Goal: Task Accomplishment & Management: Complete application form

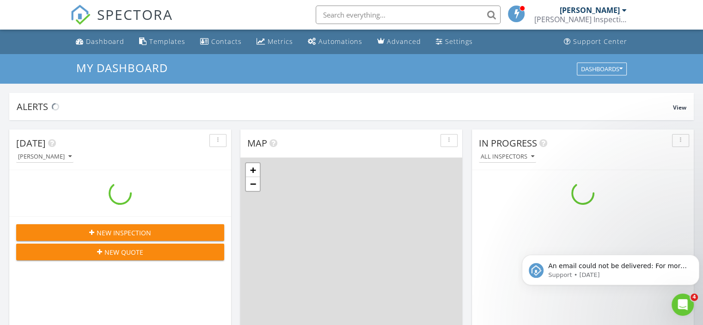
scroll to position [856, 717]
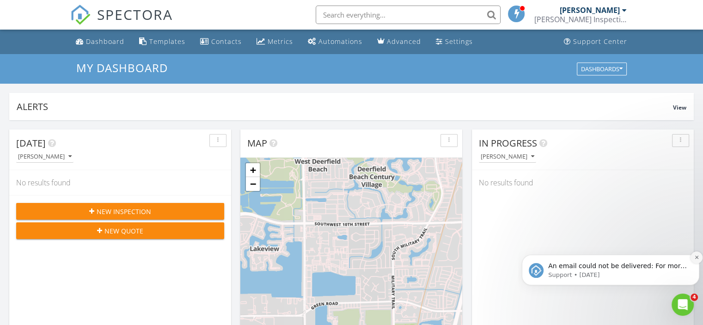
click at [697, 256] on icon "Dismiss notification" at bounding box center [696, 257] width 5 height 5
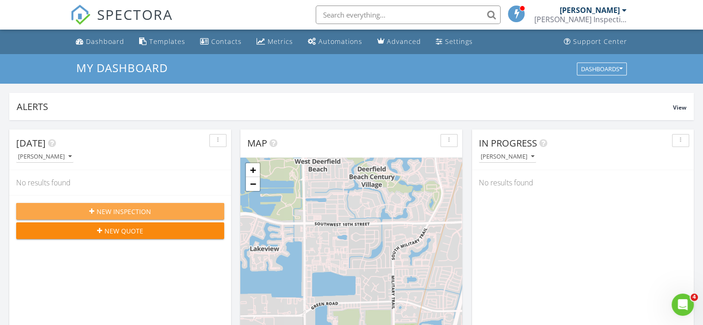
click at [134, 215] on span "New Inspection" at bounding box center [124, 212] width 55 height 10
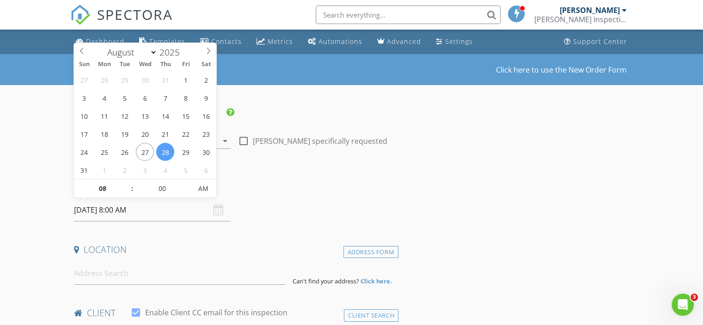
click at [158, 208] on input "[DATE] 8:00 AM" at bounding box center [152, 210] width 157 height 23
click at [128, 210] on input "[DATE] 8:00 AM" at bounding box center [152, 210] width 157 height 23
type input "09"
type input "[DATE] 9:00 AM"
click at [127, 183] on span at bounding box center [127, 183] width 6 height 9
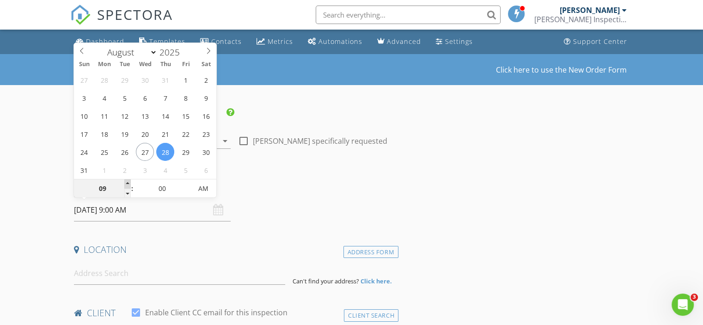
type input "10"
type input "[DATE] 10:00 AM"
click at [127, 183] on span at bounding box center [127, 183] width 6 height 9
type input "11"
type input "[DATE] 11:00 AM"
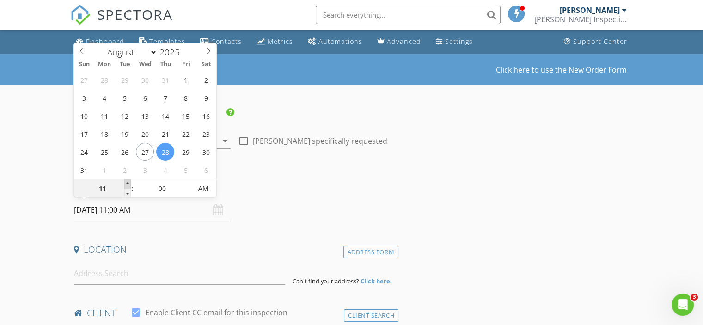
click at [127, 183] on span at bounding box center [127, 183] width 6 height 9
type input "12"
type input "[DATE] 12:00 PM"
click at [127, 183] on span at bounding box center [127, 183] width 6 height 9
type input "01"
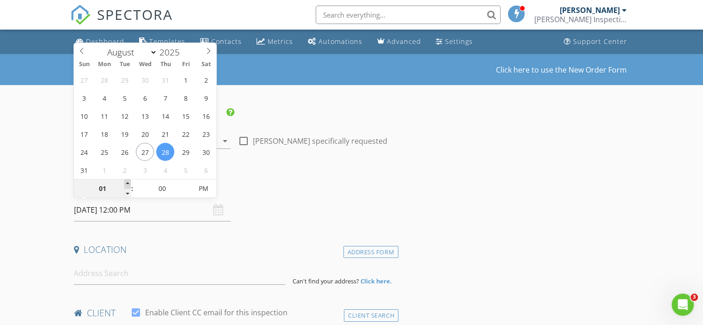
type input "[DATE] 1:00 PM"
click at [127, 183] on span at bounding box center [127, 183] width 6 height 9
type input "02"
type input "[DATE] 2:00 PM"
click at [127, 183] on span at bounding box center [127, 183] width 6 height 9
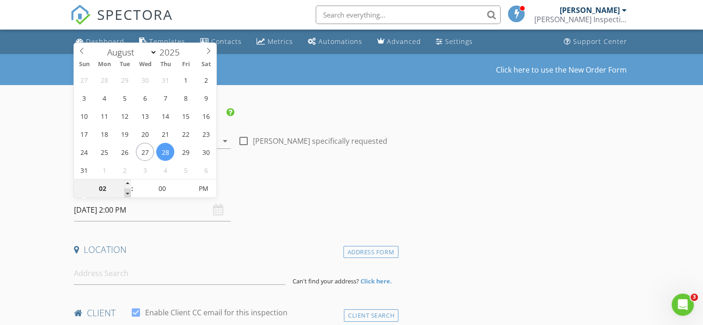
type input "01"
type input "[DATE] 1:00 PM"
click at [127, 193] on span at bounding box center [127, 193] width 6 height 9
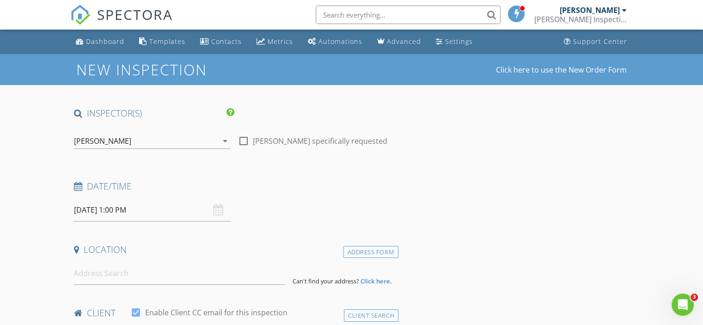
click at [117, 276] on input at bounding box center [179, 273] width 211 height 23
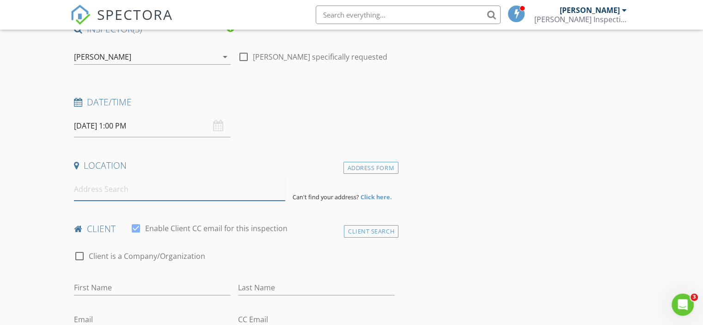
scroll to position [53, 0]
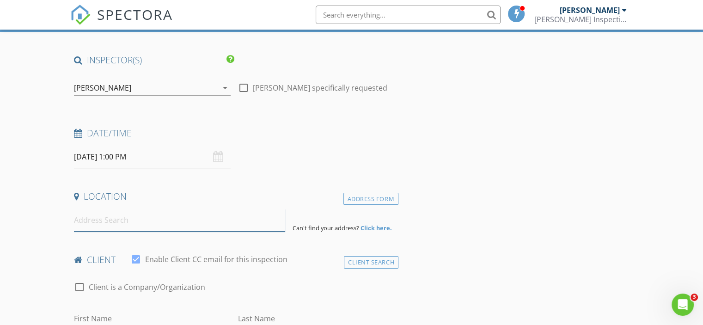
click at [129, 220] on input at bounding box center [179, 220] width 211 height 23
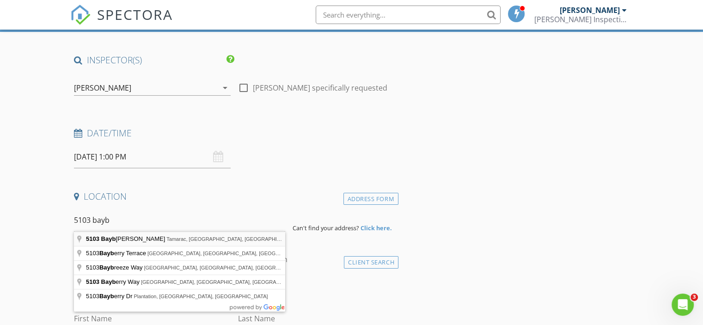
type input "[STREET_ADDRESS]"
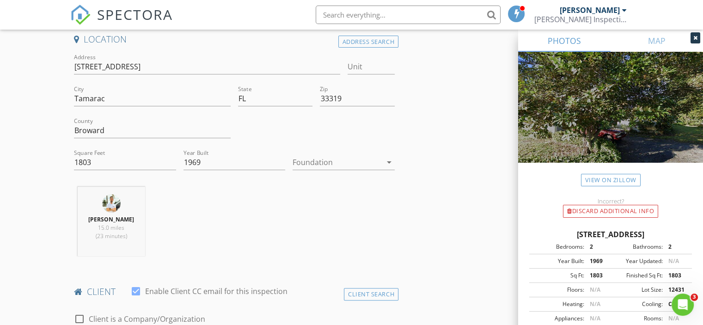
scroll to position [238, 0]
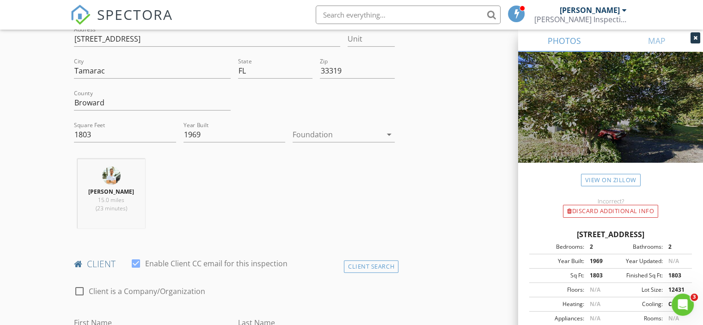
click at [390, 133] on icon "arrow_drop_down" at bounding box center [389, 134] width 11 height 11
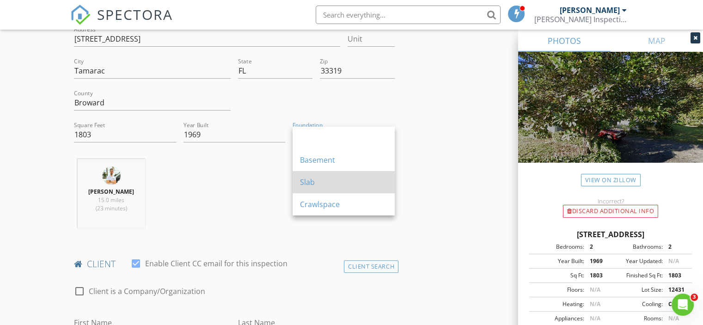
click at [325, 191] on div "Slab" at bounding box center [343, 182] width 87 height 22
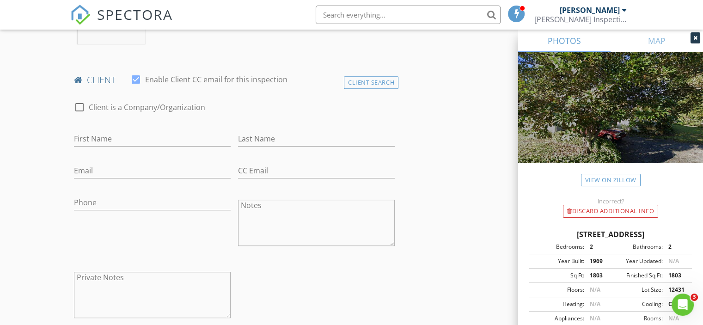
scroll to position [423, 0]
click at [102, 135] on input "First Name" at bounding box center [152, 137] width 157 height 15
type input "[PERSON_NAME]"
click at [267, 135] on input "Last Name" at bounding box center [316, 137] width 157 height 15
type input "Mock-Yen"
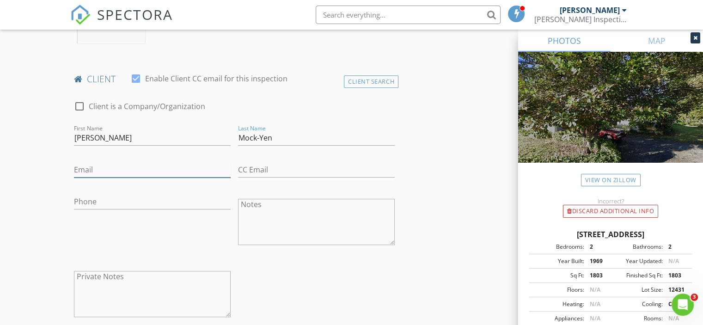
click at [110, 170] on input "Email" at bounding box center [152, 169] width 157 height 15
type input "[EMAIL_ADDRESS][DOMAIN_NAME]"
click at [114, 195] on input "Phone" at bounding box center [152, 201] width 157 height 15
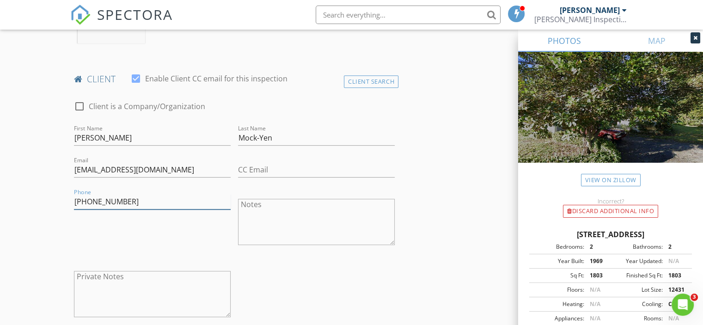
type input "[PHONE_NUMBER]"
click at [311, 171] on input "CC Email" at bounding box center [316, 169] width 157 height 15
type input "[EMAIL_ADDRESS][DOMAIN_NAME]"
click at [272, 216] on textarea "Notes" at bounding box center [316, 224] width 157 height 46
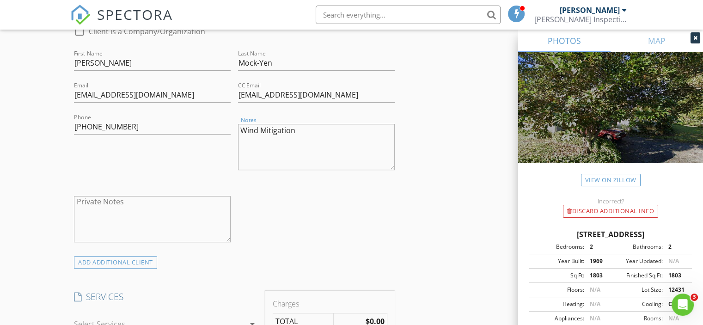
scroll to position [654, 0]
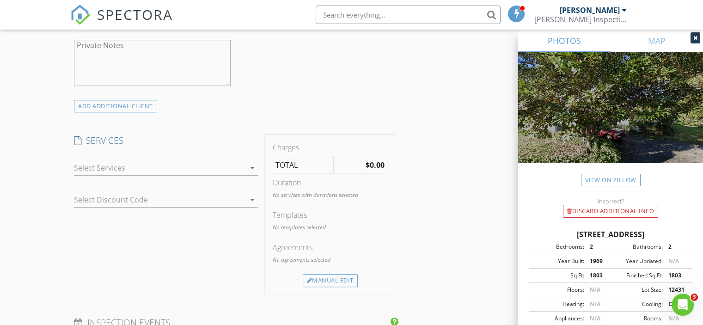
type textarea "Wind Mitigation"
click at [166, 172] on div at bounding box center [159, 167] width 171 height 15
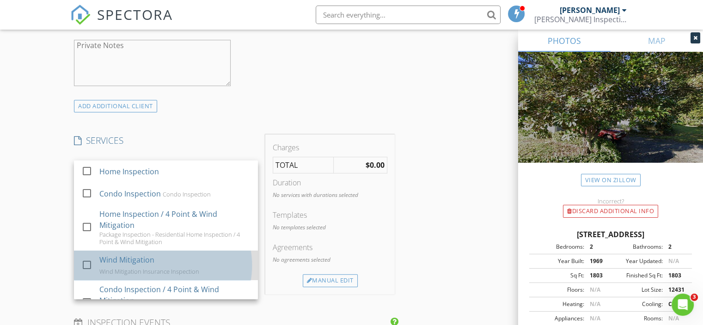
click at [158, 265] on div "Wind Mitigation Wind Mitigation Insurance Inspection" at bounding box center [175, 266] width 152 height 30
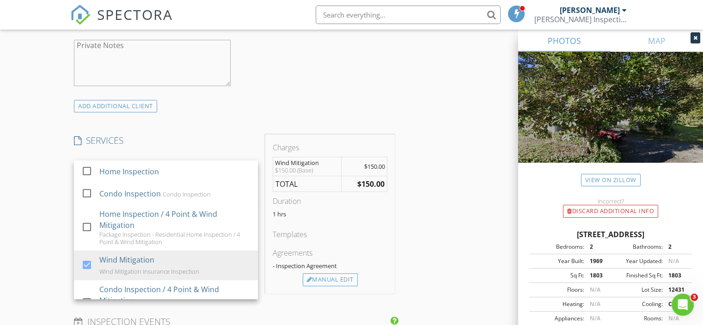
click at [241, 136] on h4 "SERVICES" at bounding box center [166, 141] width 184 height 12
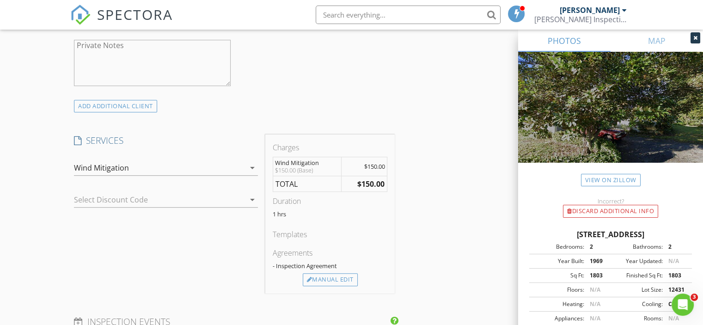
click at [203, 200] on div at bounding box center [153, 199] width 158 height 15
click at [255, 104] on div "ADD ADDITIONAL client" at bounding box center [234, 106] width 328 height 12
click at [338, 277] on div "Manual Edit" at bounding box center [330, 279] width 55 height 13
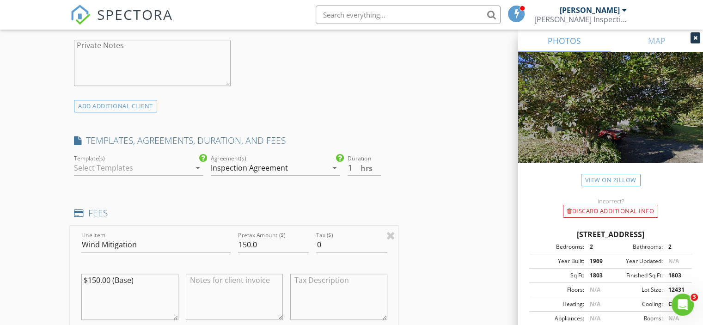
click at [154, 168] on div at bounding box center [132, 167] width 116 height 15
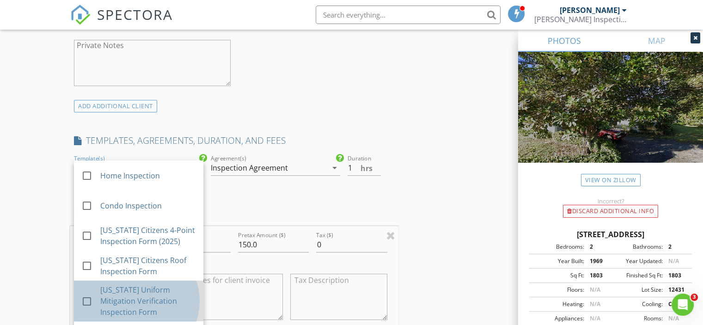
click at [150, 292] on div "[US_STATE] Uniform Mitigation Verification Inspection Form" at bounding box center [148, 300] width 96 height 33
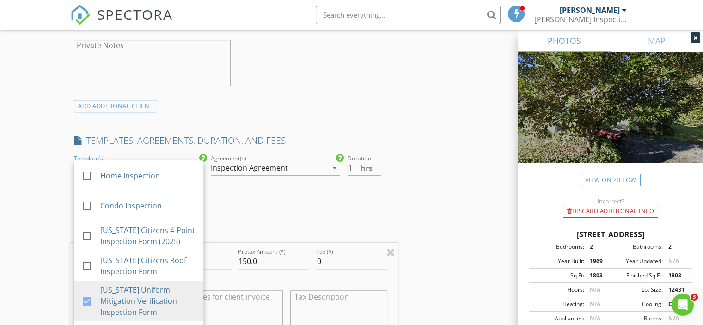
click at [331, 171] on icon "arrow_drop_down" at bounding box center [334, 167] width 11 height 11
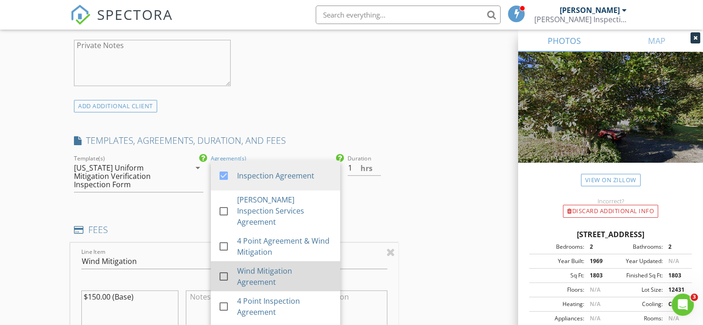
click at [226, 269] on div at bounding box center [224, 277] width 16 height 16
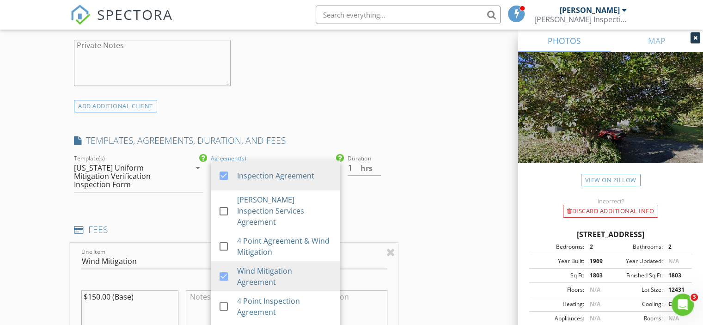
click at [455, 159] on div "INSPECTOR(S) check_box [PERSON_NAME] PRIMARY [PERSON_NAME] arrow_drop_down chec…" at bounding box center [351, 269] width 563 height 1633
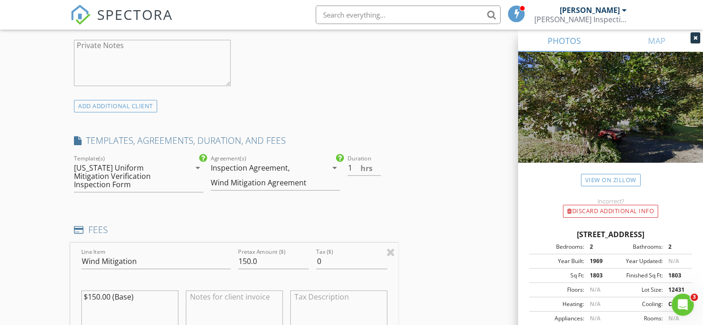
click at [332, 167] on icon "arrow_drop_down" at bounding box center [334, 167] width 11 height 11
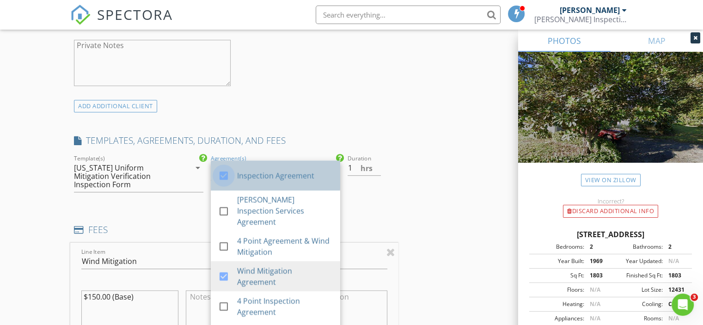
click at [226, 171] on div at bounding box center [224, 176] width 16 height 16
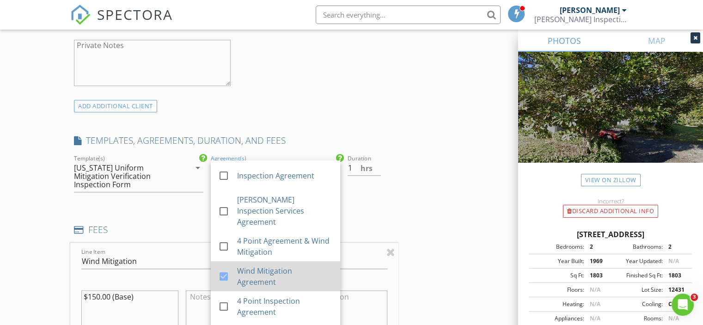
drag, startPoint x: 221, startPoint y: 266, endPoint x: 226, endPoint y: 262, distance: 6.6
click at [222, 269] on div at bounding box center [224, 277] width 16 height 16
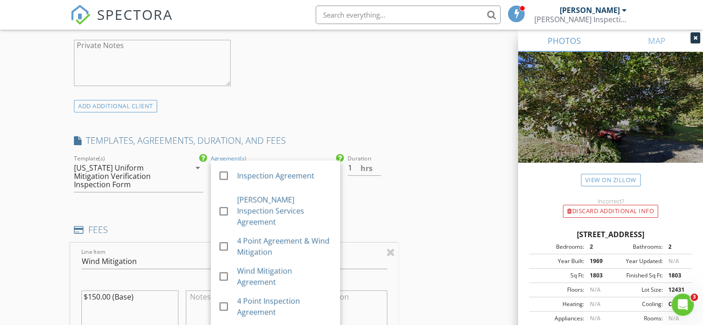
click at [444, 181] on div "INSPECTOR(S) check_box [PERSON_NAME] PRIMARY [PERSON_NAME] arrow_drop_down chec…" at bounding box center [351, 269] width 563 height 1633
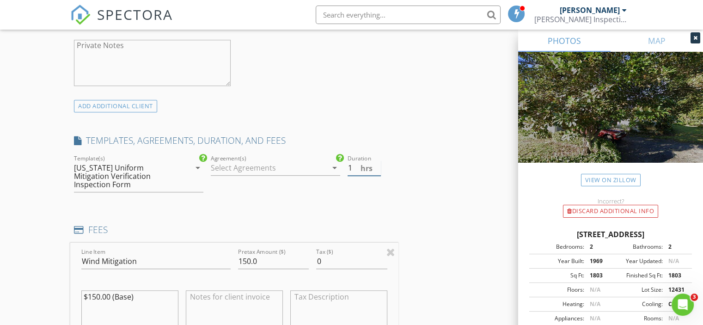
click at [373, 169] on input "1" at bounding box center [364, 167] width 33 height 15
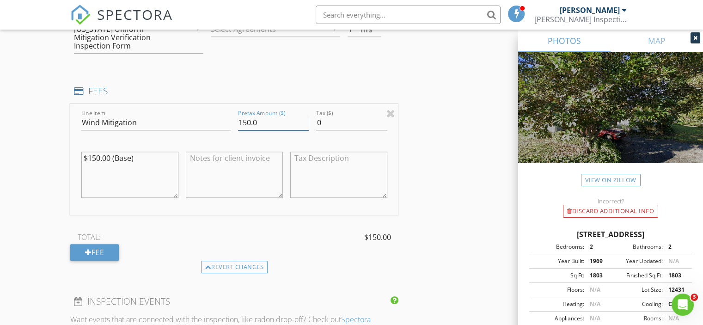
drag, startPoint x: 226, startPoint y: 116, endPoint x: 212, endPoint y: 116, distance: 13.9
click at [212, 116] on div "Line Item Wind Mitigation Pretax Amount ($) 150.0 Tax ($) 0 $150.00 (Base)" at bounding box center [234, 159] width 328 height 111
type input "125"
drag, startPoint x: 137, startPoint y: 145, endPoint x: 65, endPoint y: 141, distance: 72.2
click at [65, 141] on div "New Inspection Click here to use the New Order Form INSPECTOR(S) check_box [PER…" at bounding box center [351, 115] width 703 height 1709
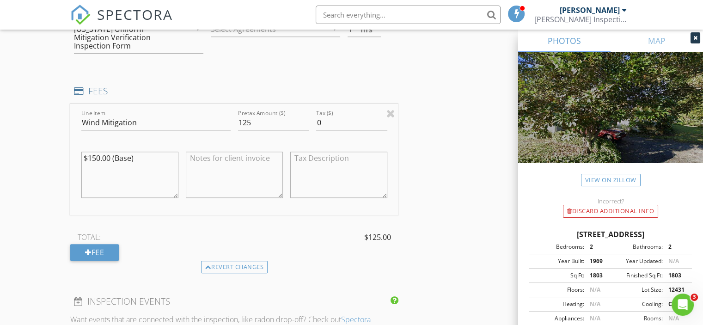
click at [217, 152] on textarea at bounding box center [234, 175] width 97 height 46
click at [227, 152] on textarea "Discount (-25.00)" at bounding box center [234, 175] width 97 height 46
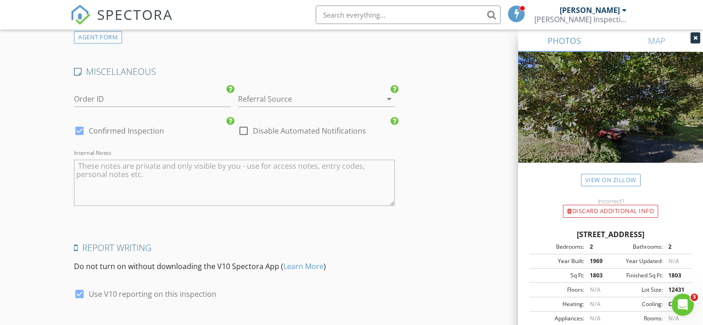
scroll to position [1427, 0]
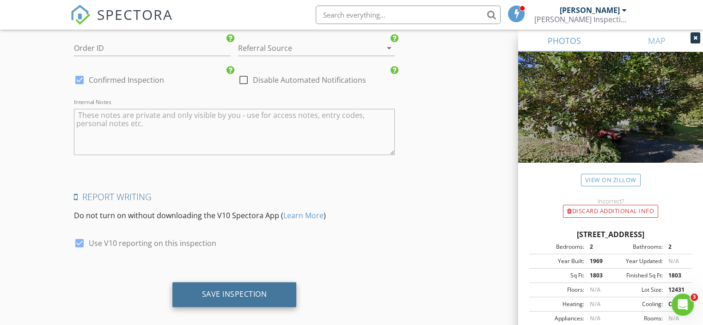
type textarea "Discount (-$25.00)"
click at [227, 288] on div "Save Inspection" at bounding box center [234, 294] width 124 height 25
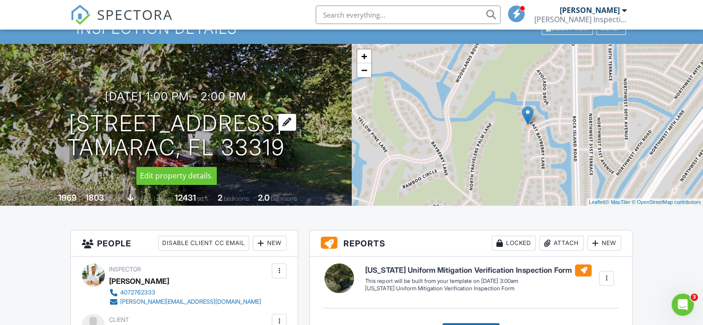
scroll to position [185, 0]
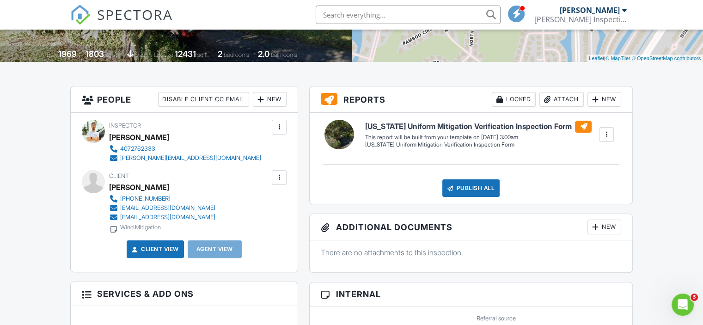
click at [606, 136] on div at bounding box center [606, 134] width 9 height 9
click at [587, 162] on div "Build Now" at bounding box center [587, 160] width 45 height 11
